Goal: Find contact information: Find contact information

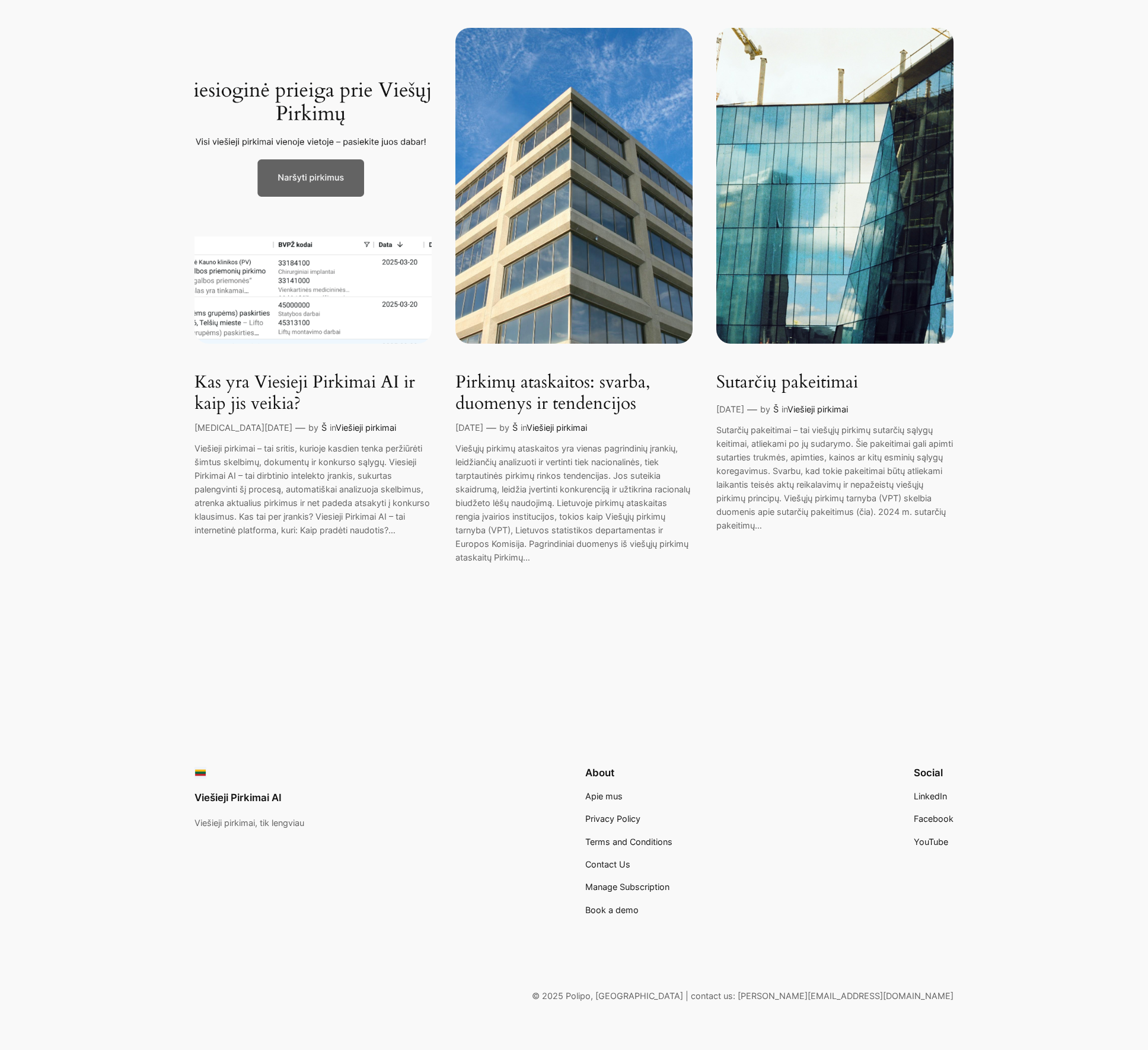
scroll to position [195, 0]
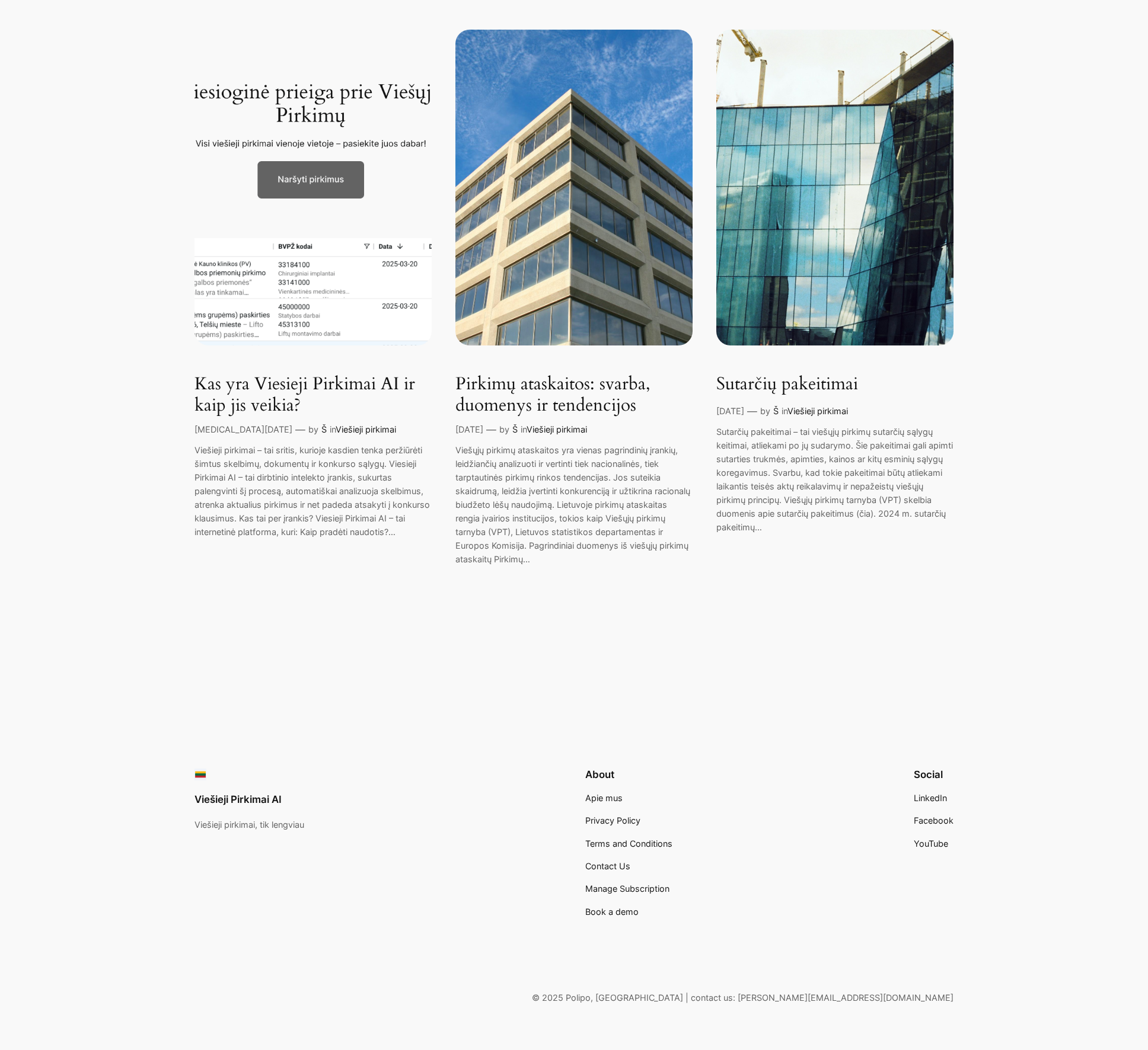
click at [657, 896] on ul "Apie mus Privacy Policy Terms and Conditions Contact Us Manage Subscription Boo…" at bounding box center [628, 855] width 87 height 127
click at [653, 893] on span "Manage Subscription" at bounding box center [627, 889] width 84 height 10
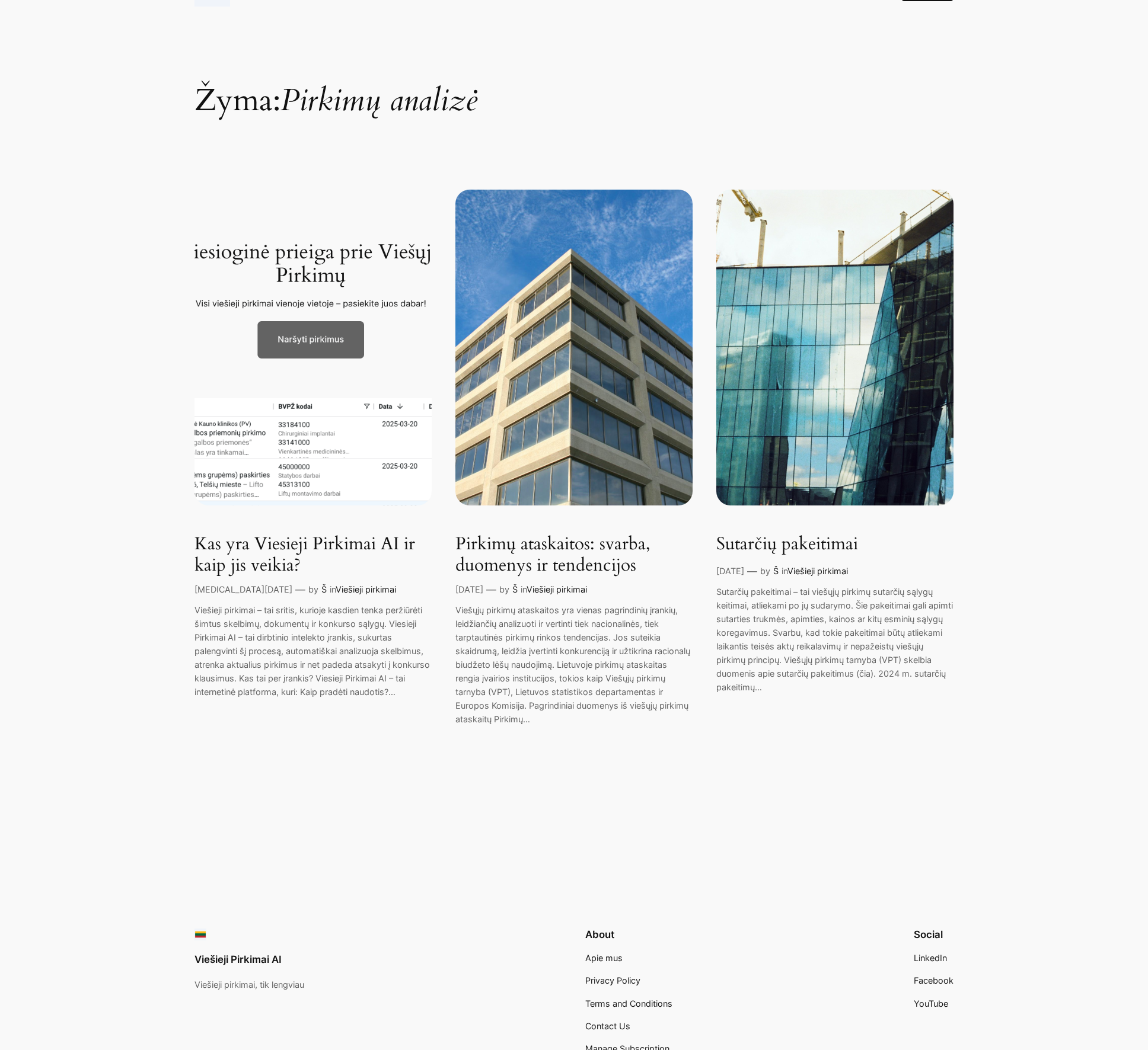
scroll to position [0, 0]
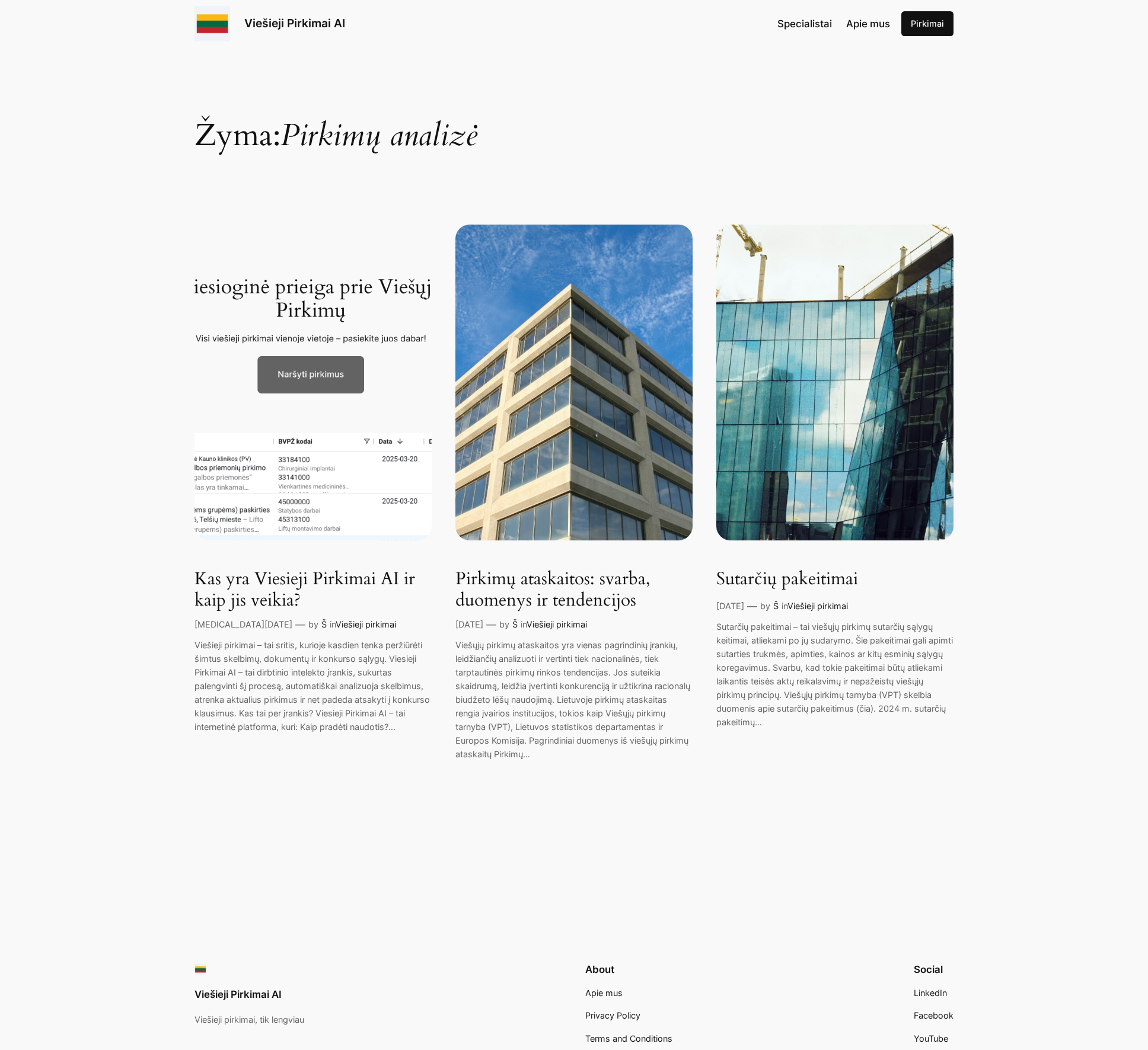
click at [797, 21] on span "Specialistai" at bounding box center [804, 24] width 55 height 12
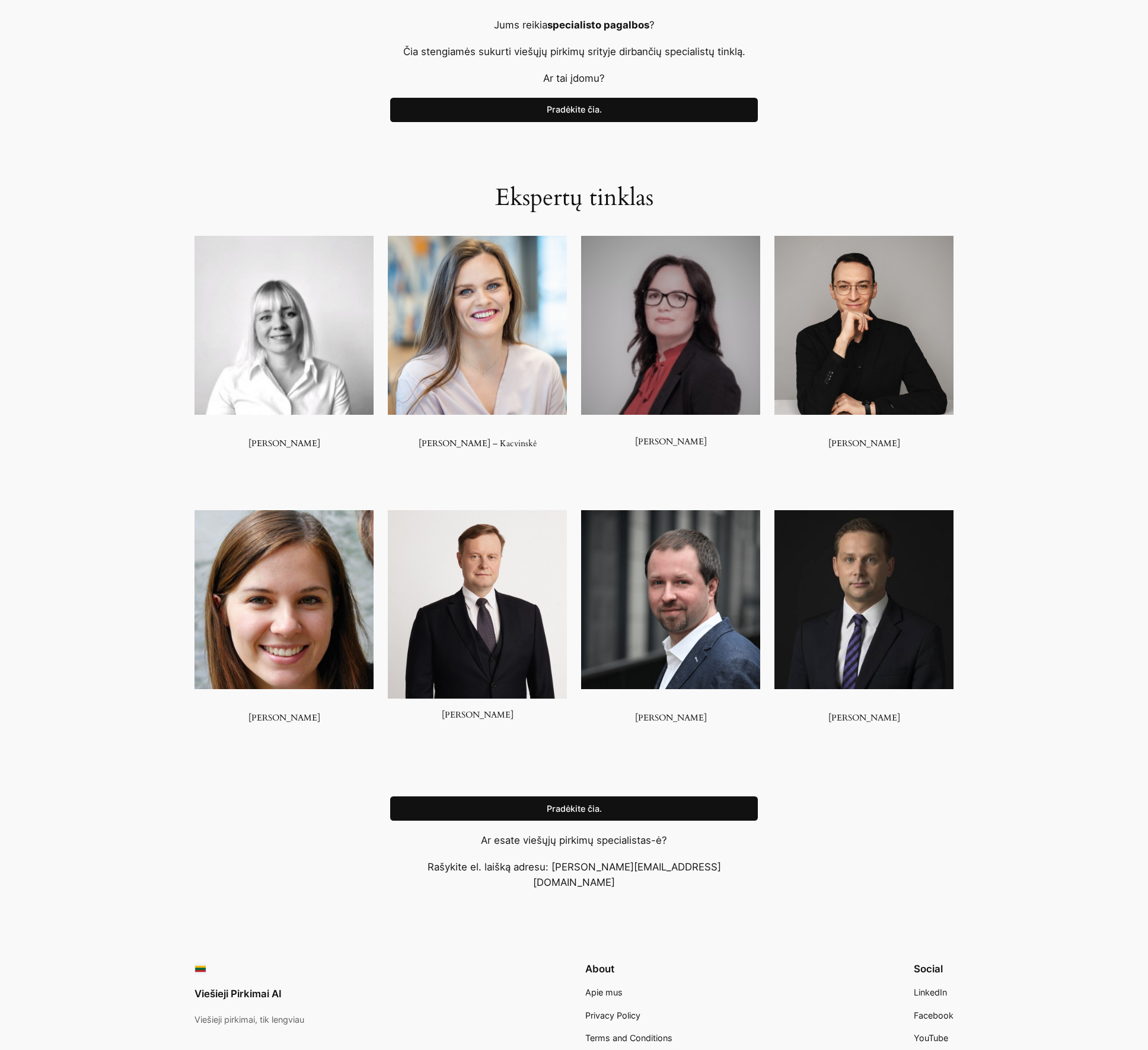
scroll to position [694, 0]
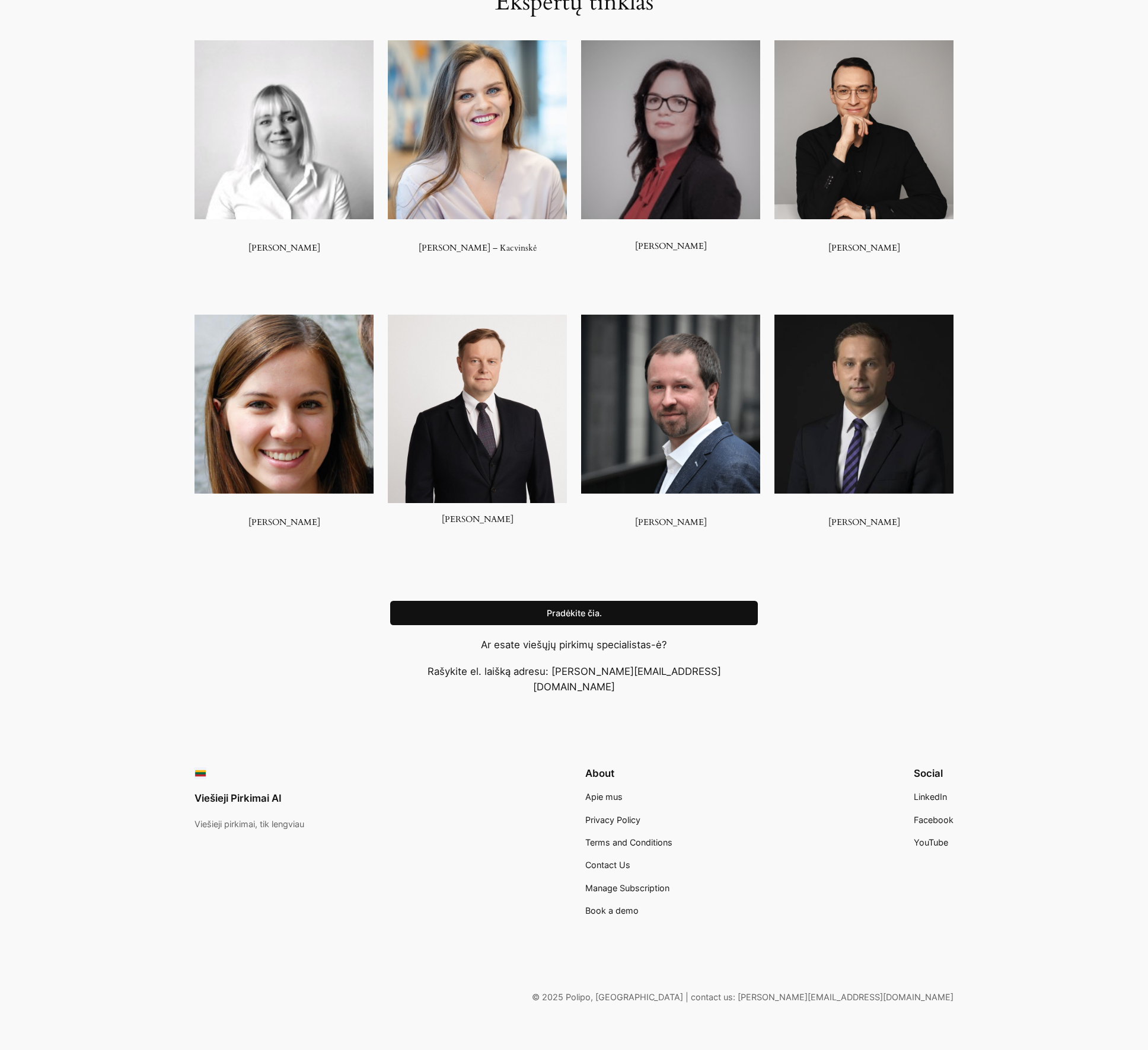
click at [609, 792] on span "Apie mus" at bounding box center [604, 797] width 38 height 10
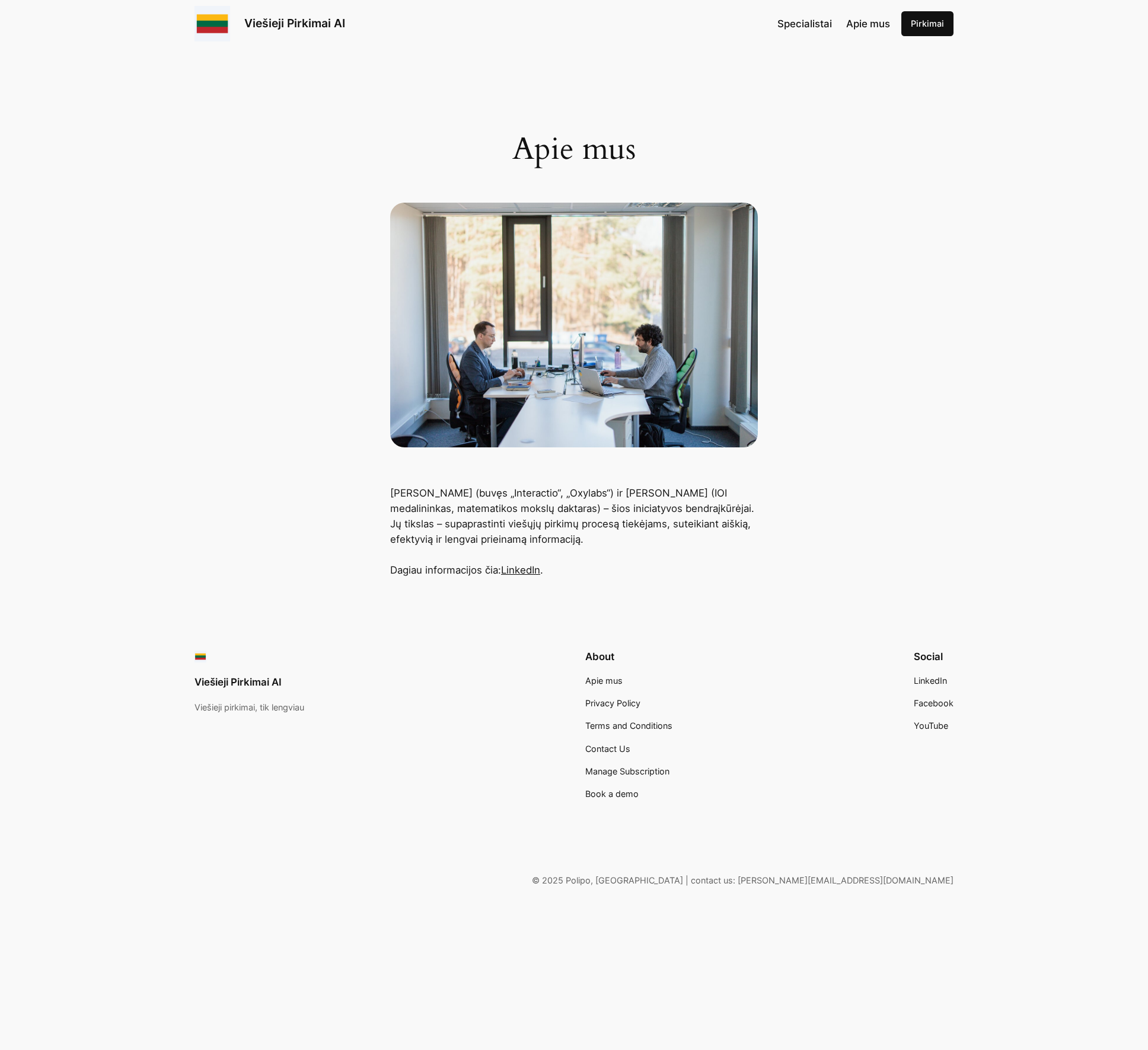
click at [530, 573] on link "LinkedIn" at bounding box center [520, 570] width 39 height 12
